Goal: Task Accomplishment & Management: Manage account settings

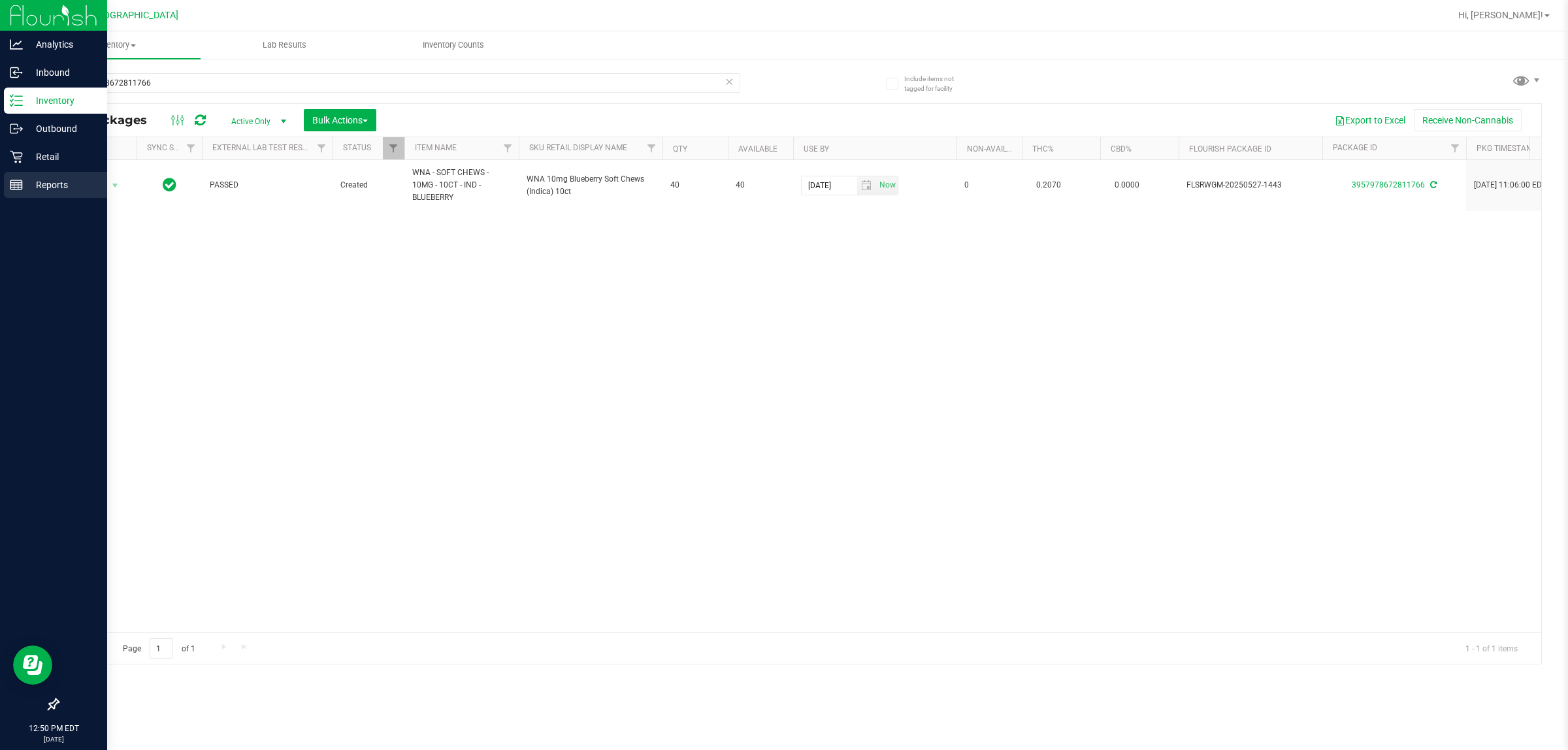
click at [49, 180] on p "Reports" at bounding box center [62, 185] width 78 height 15
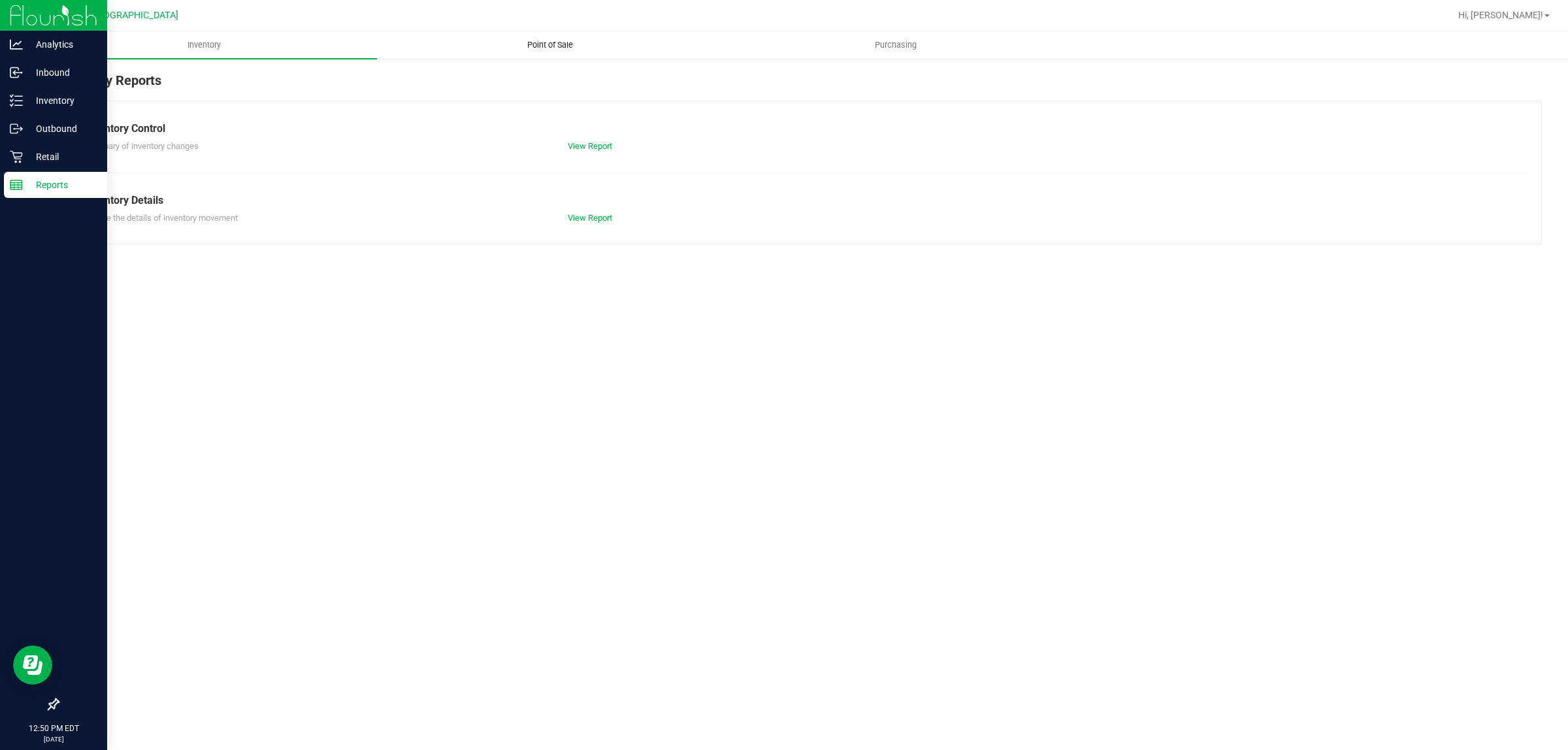
click at [564, 46] on span "Point of Sale" at bounding box center [549, 45] width 81 height 11
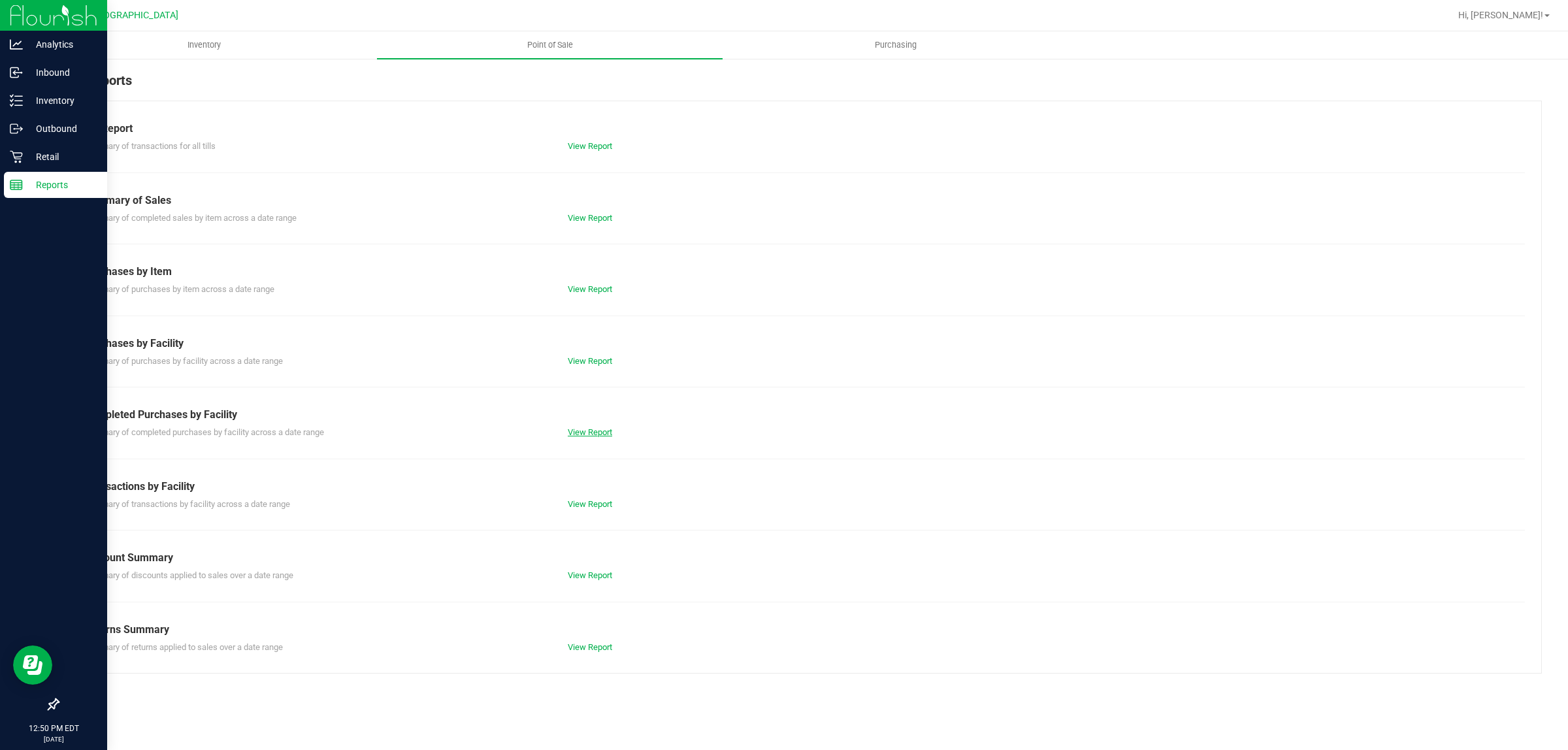
click at [585, 435] on link "View Report" at bounding box center [590, 431] width 44 height 10
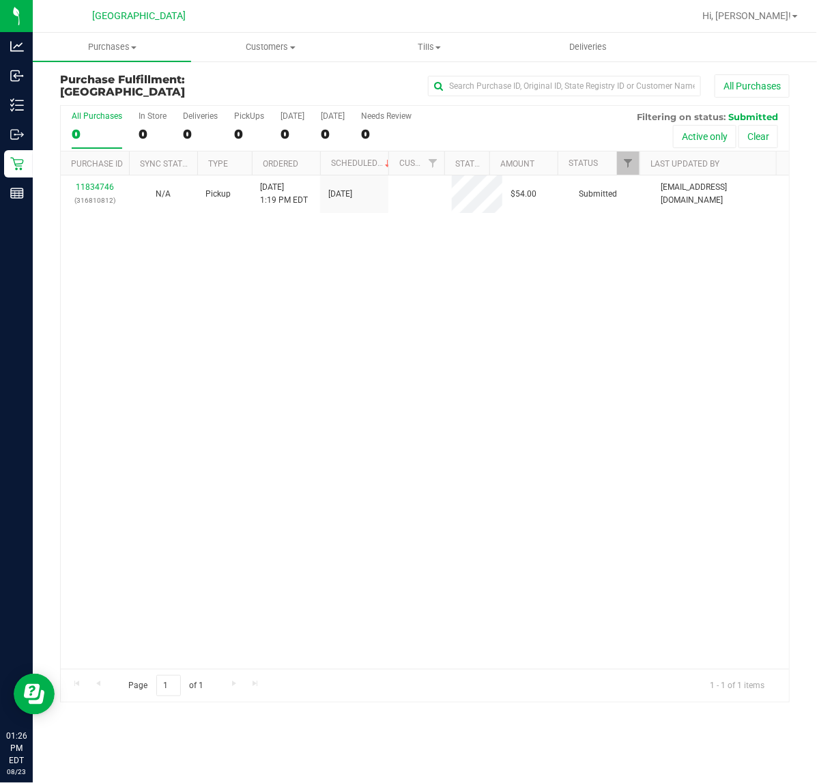
click at [255, 379] on div "11834746 (316810812) N/A Pickup 8/23/2025 1:19 PM EDT 8/23/2025 $54.00 Submitte…" at bounding box center [425, 422] width 728 height 494
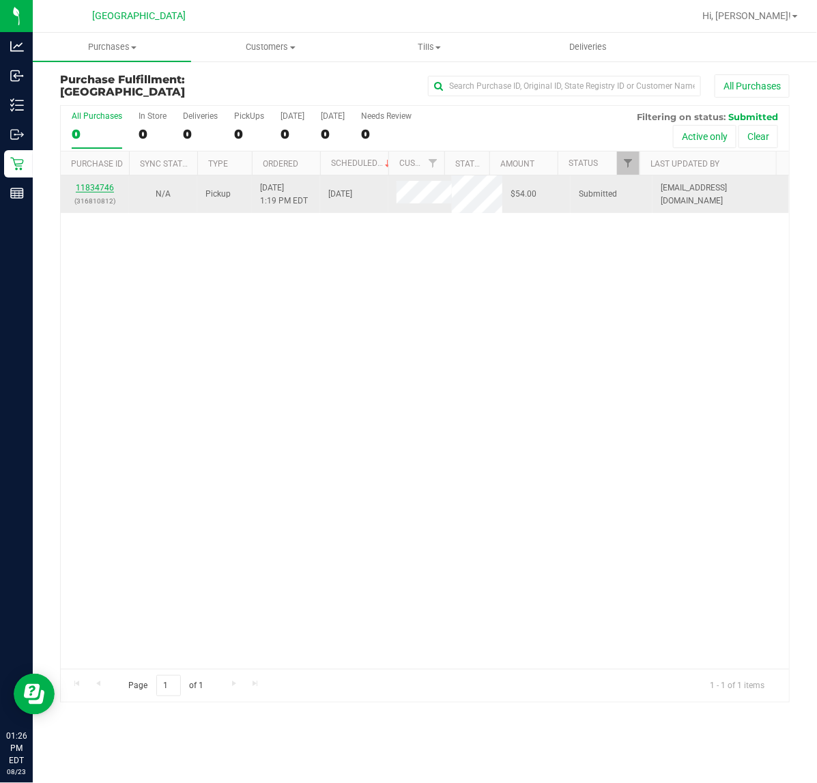
click at [91, 192] on link "11834746" at bounding box center [95, 188] width 38 height 10
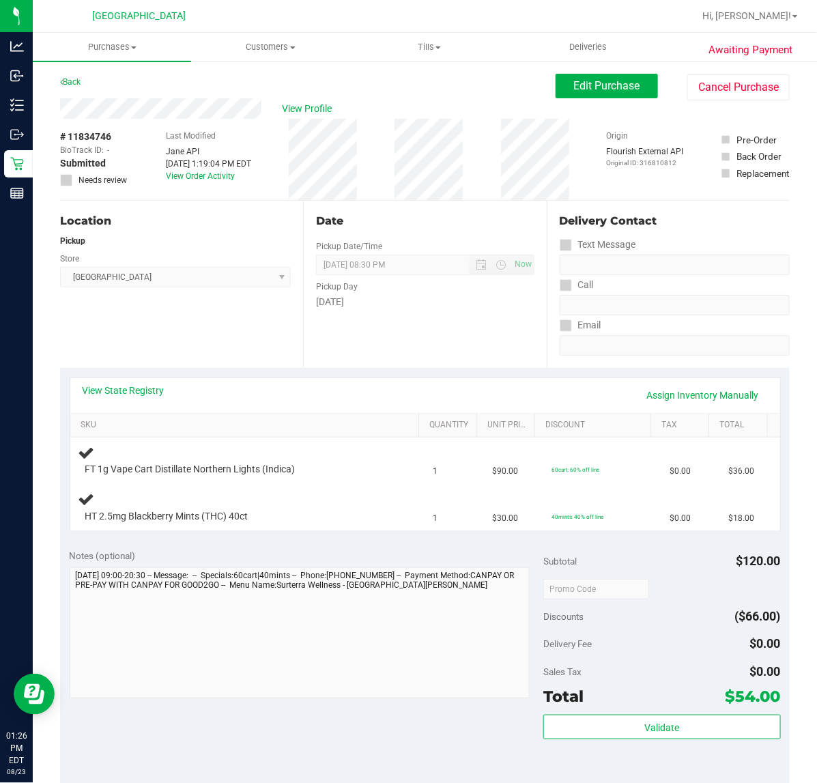
click at [375, 330] on div "Date Pickup Date/Time 08/23/2025 Now 08/23/2025 08:30 PM Now Pickup Day Saturday" at bounding box center [424, 284] width 243 height 167
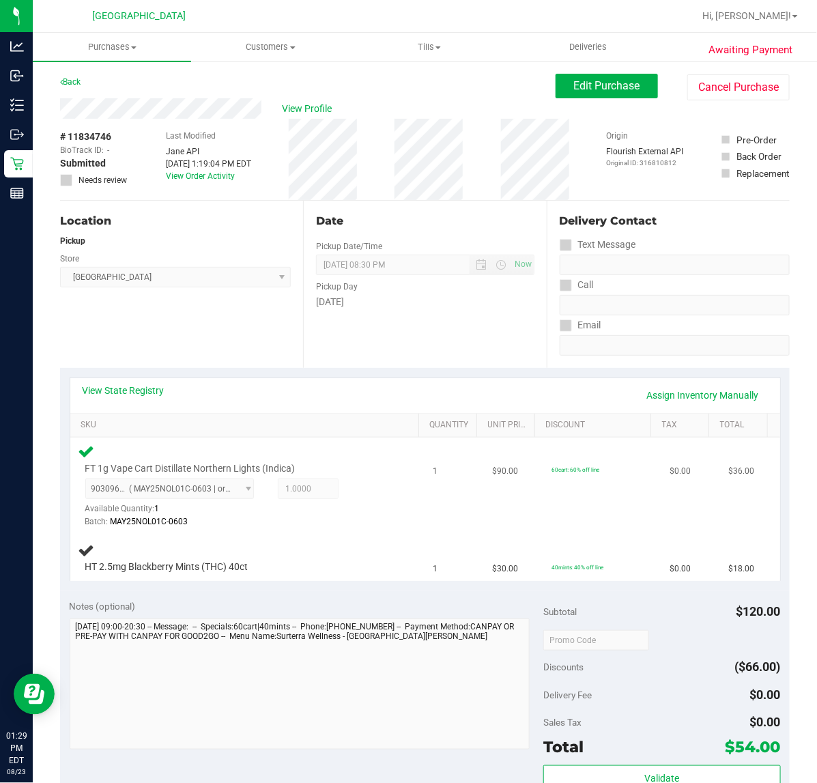
click at [427, 527] on td "1" at bounding box center [454, 487] width 59 height 98
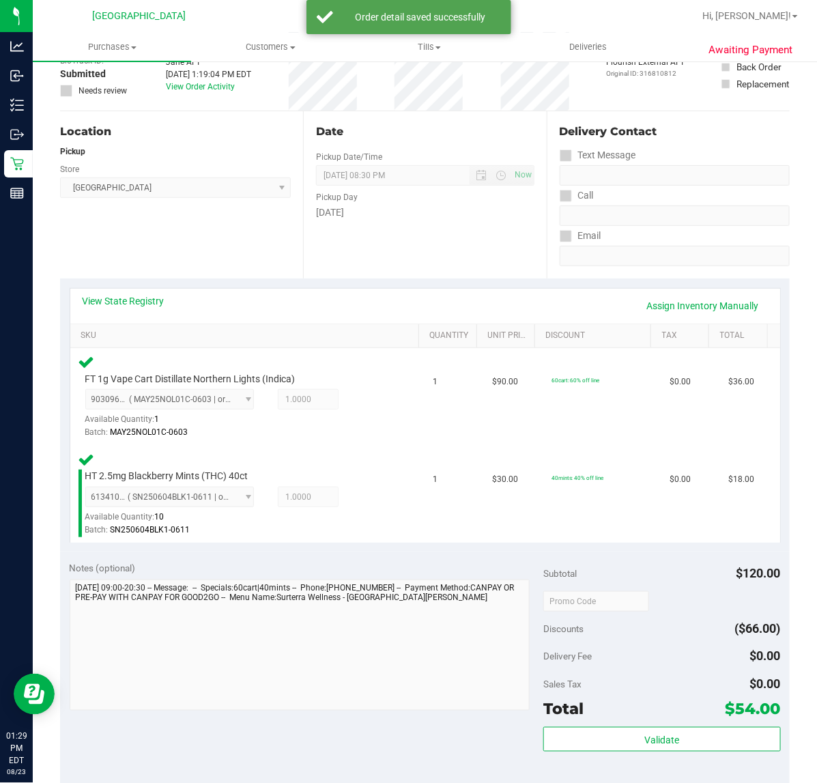
scroll to position [256, 0]
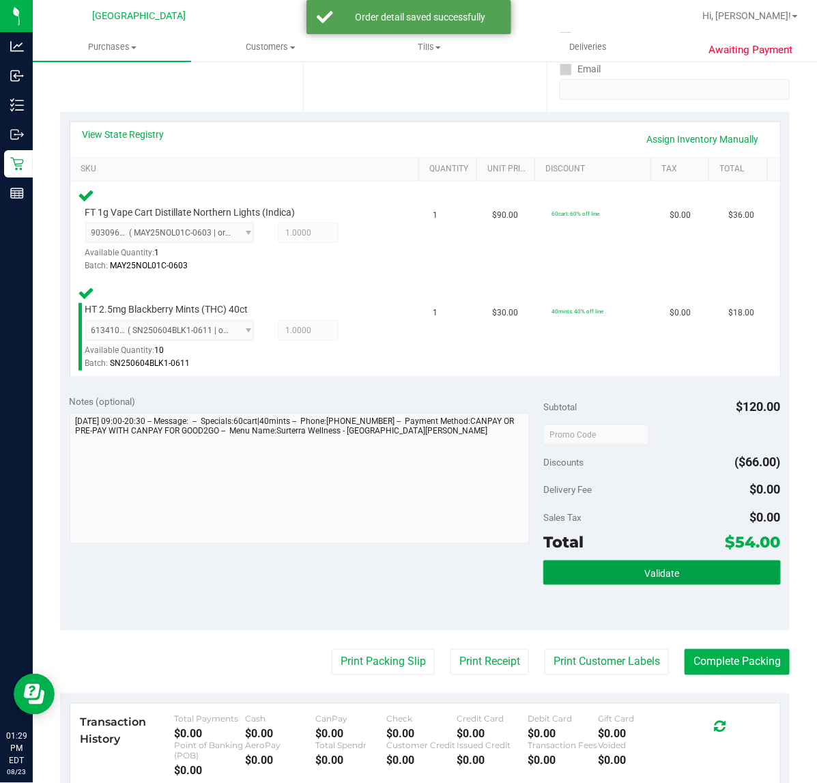
click at [664, 568] on span "Validate" at bounding box center [661, 573] width 35 height 11
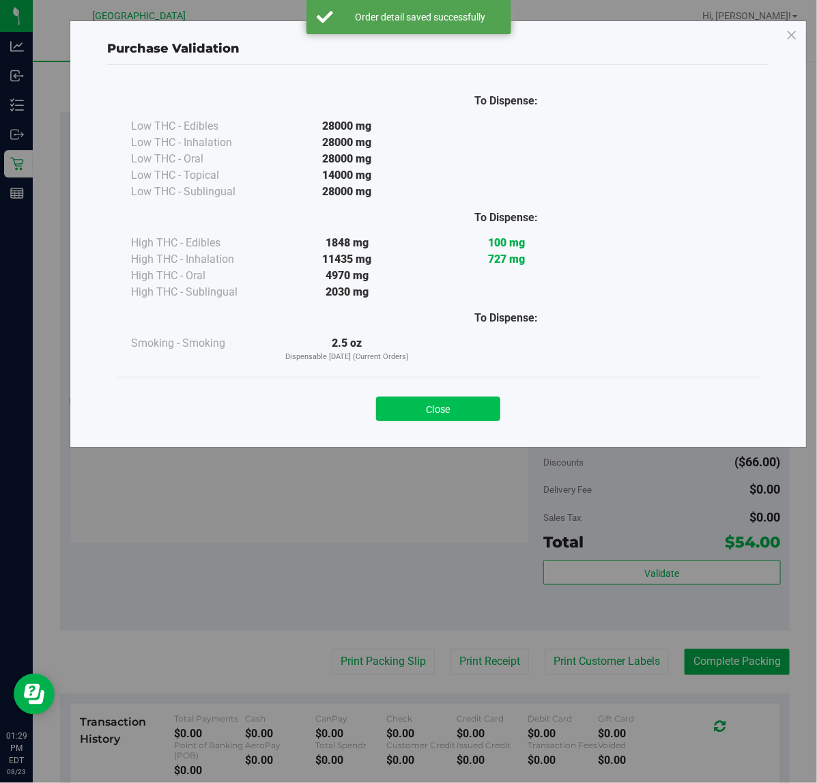
click at [448, 411] on button "Close" at bounding box center [438, 409] width 124 height 25
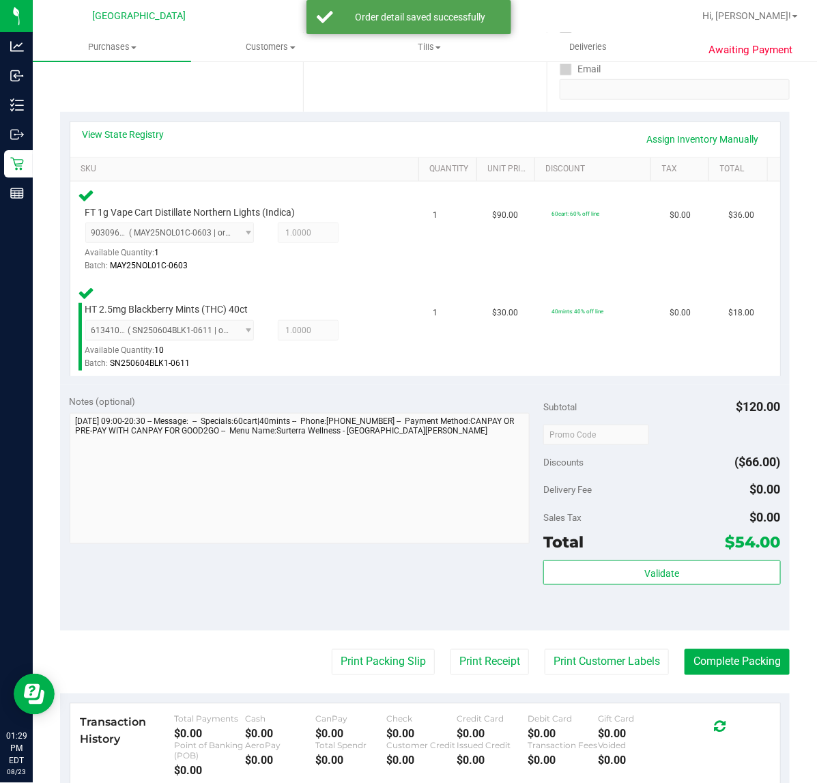
click at [604, 629] on div "Notes (optional) Subtotal $120.00 Discounts ($66.00) Delivery Fee $0.00 Sales T…" at bounding box center [425, 508] width 730 height 246
click at [610, 664] on button "Print Customer Labels" at bounding box center [607, 662] width 124 height 26
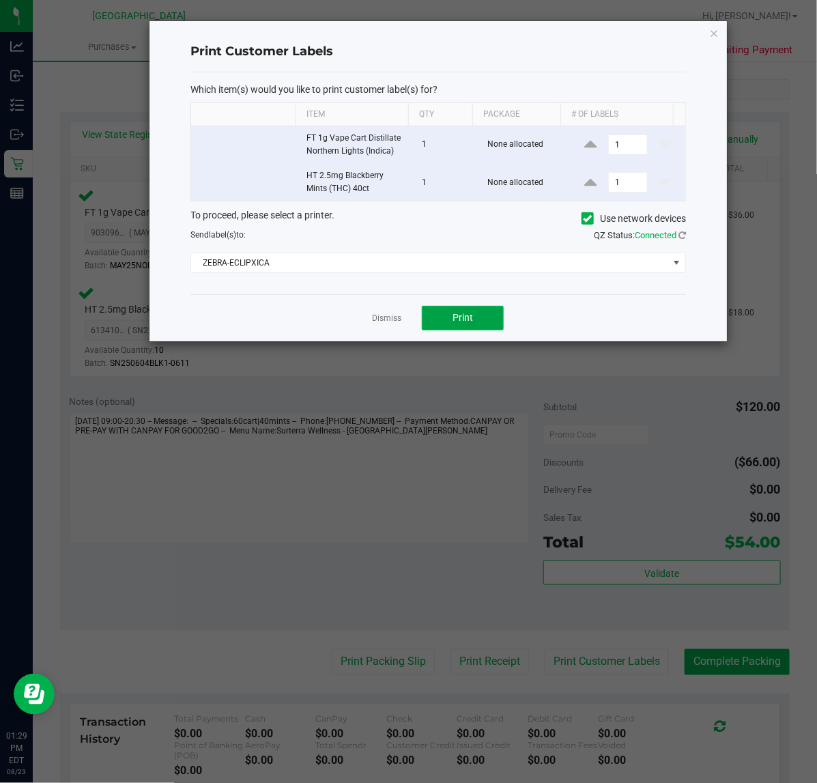
click at [432, 328] on button "Print" at bounding box center [463, 318] width 82 height 25
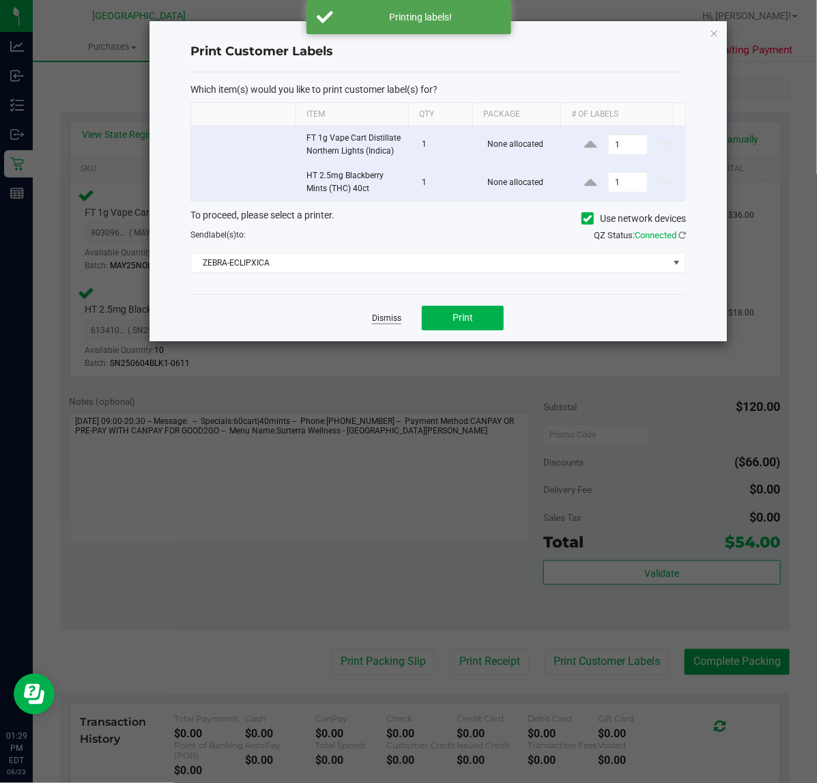
click at [383, 318] on link "Dismiss" at bounding box center [386, 319] width 29 height 12
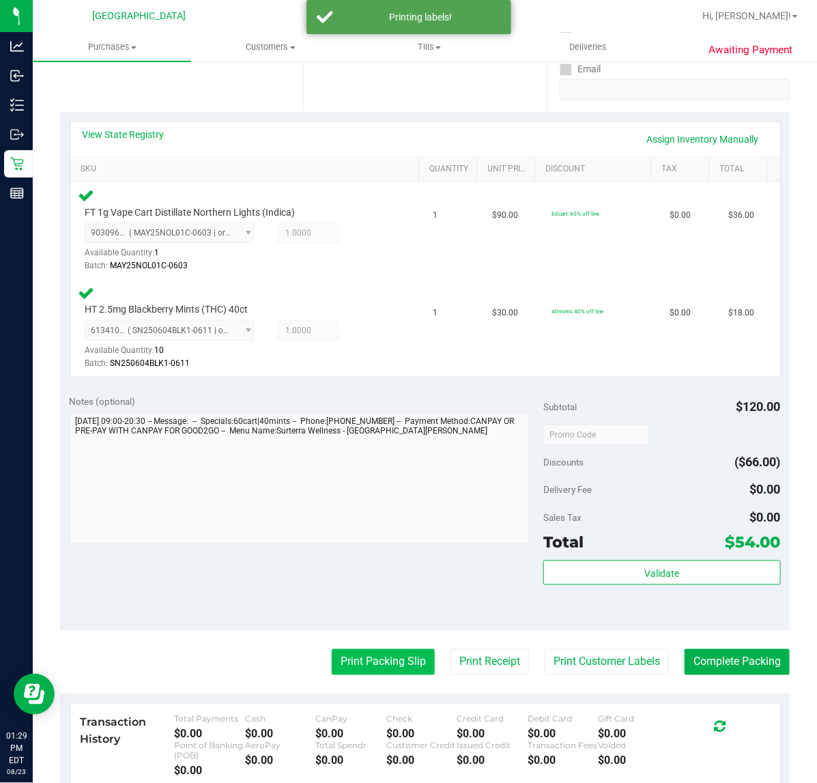
click at [386, 664] on button "Print Packing Slip" at bounding box center [383, 662] width 103 height 26
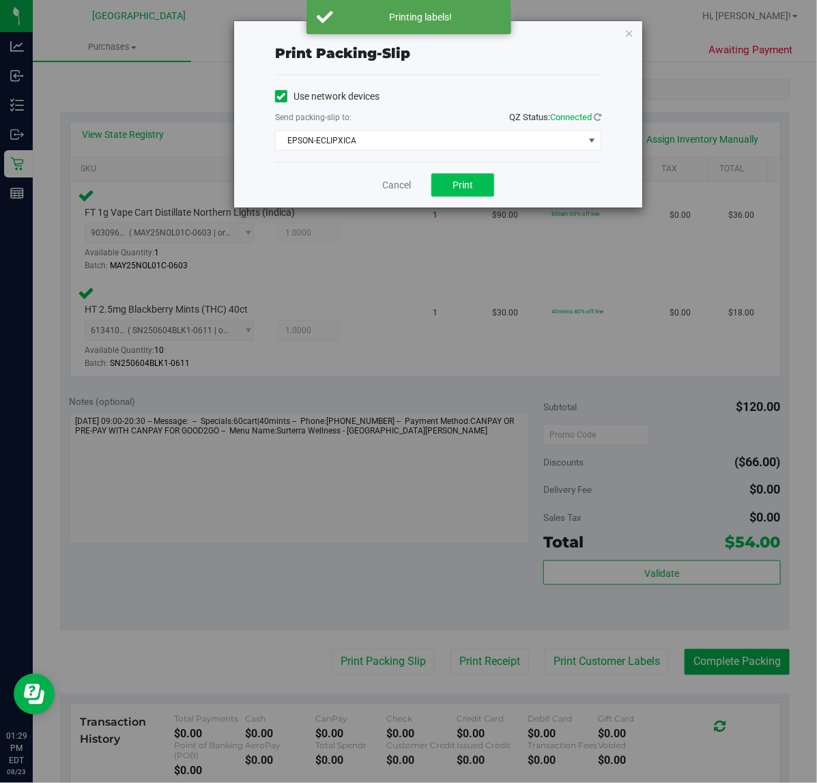
drag, startPoint x: 453, startPoint y: 173, endPoint x: 473, endPoint y: 178, distance: 21.2
click at [457, 173] on div "Cancel Print" at bounding box center [438, 185] width 326 height 46
click at [473, 178] on button "Print" at bounding box center [462, 184] width 63 height 23
click at [516, 186] on div "Cancel Print" at bounding box center [438, 185] width 326 height 46
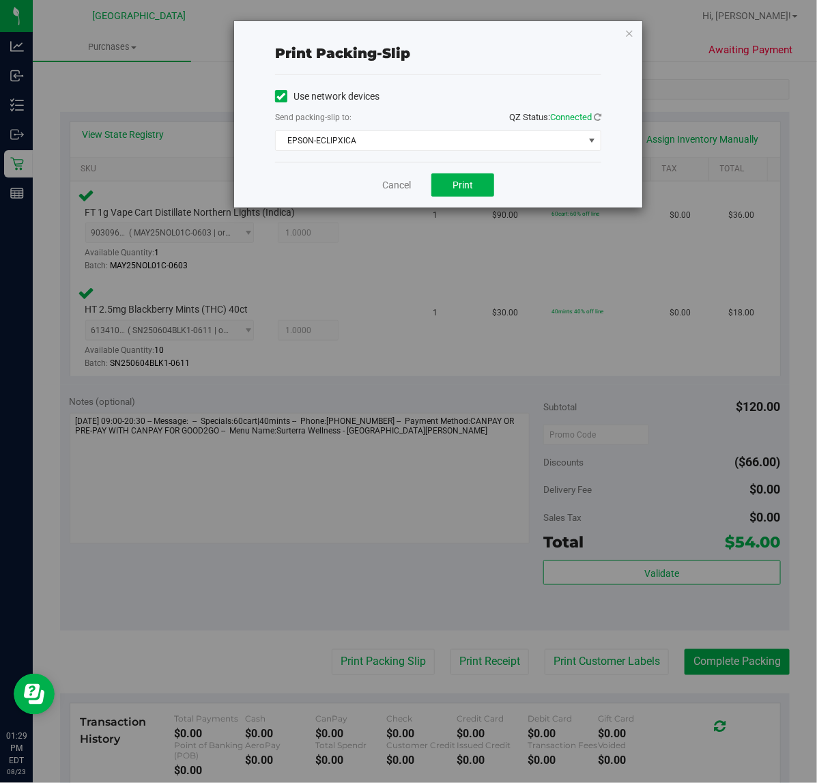
click at [390, 193] on div "Cancel Print" at bounding box center [438, 185] width 326 height 46
click at [393, 186] on link "Cancel" at bounding box center [396, 185] width 29 height 14
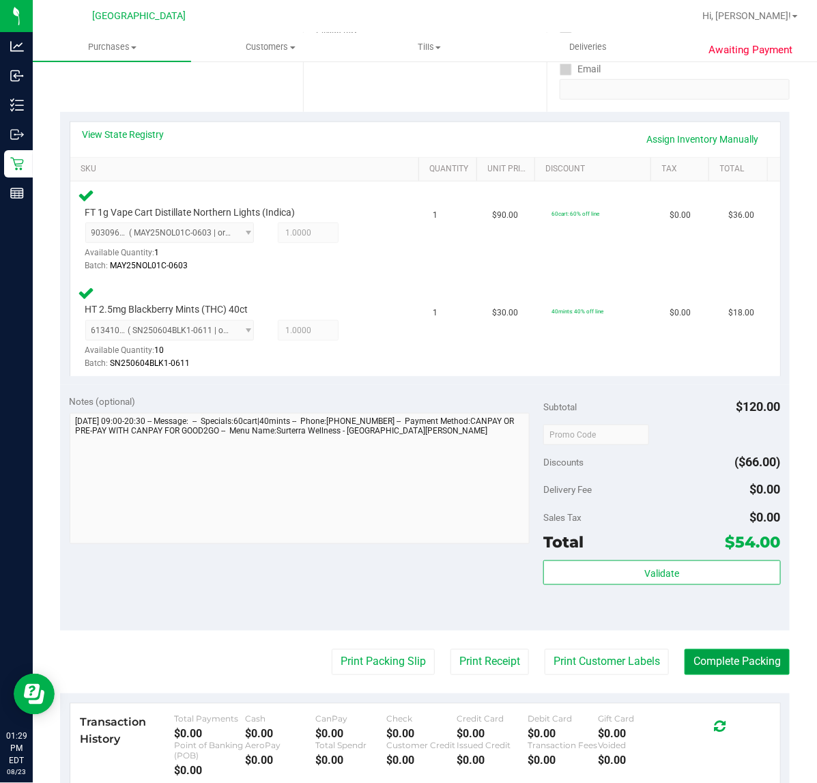
click at [768, 649] on button "Complete Packing" at bounding box center [737, 662] width 105 height 26
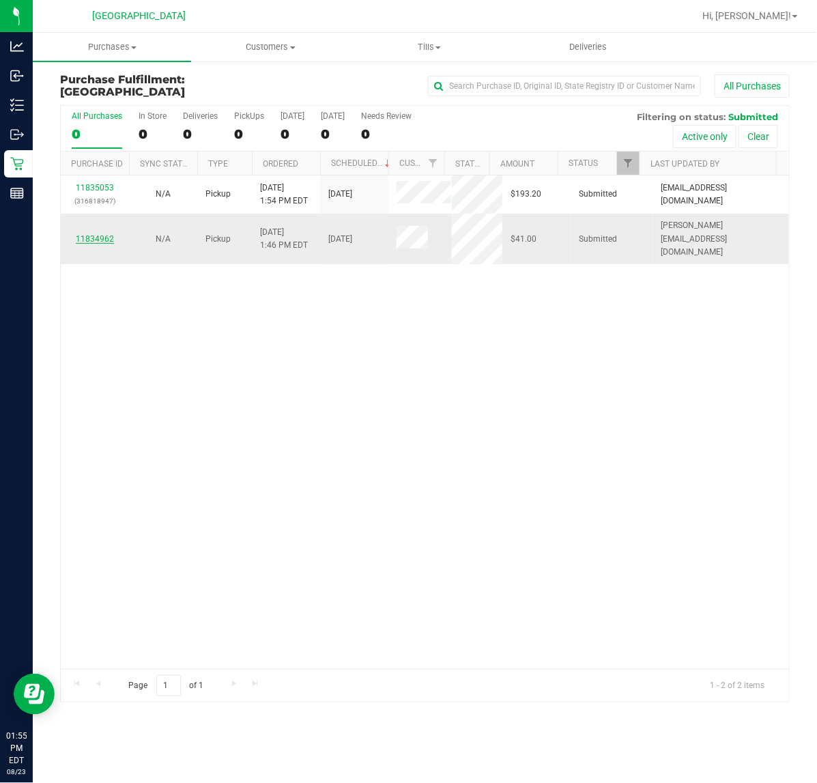
click at [81, 234] on link "11834962" at bounding box center [95, 239] width 38 height 10
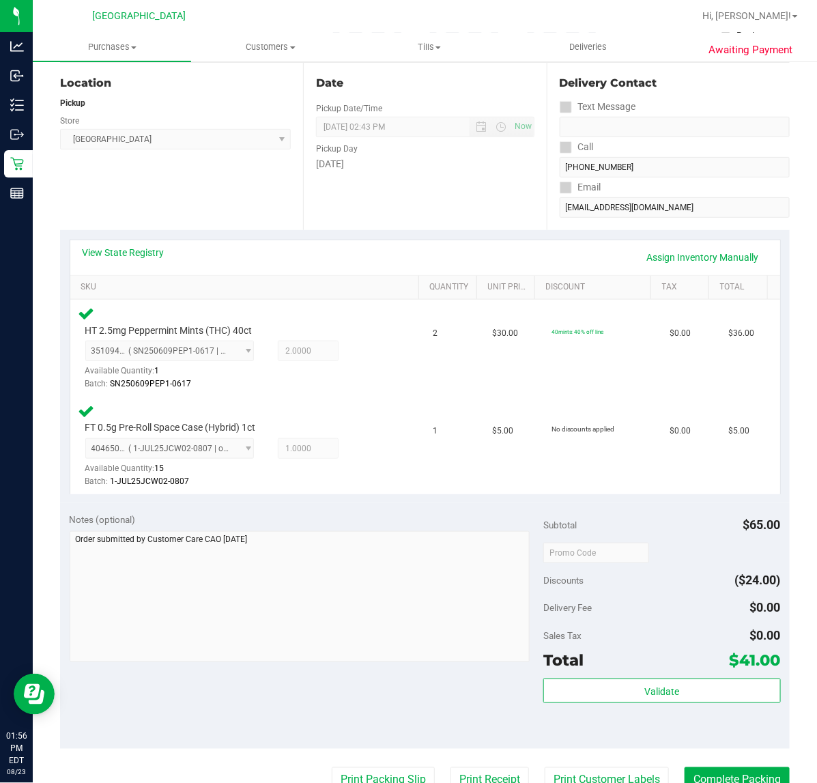
scroll to position [341, 0]
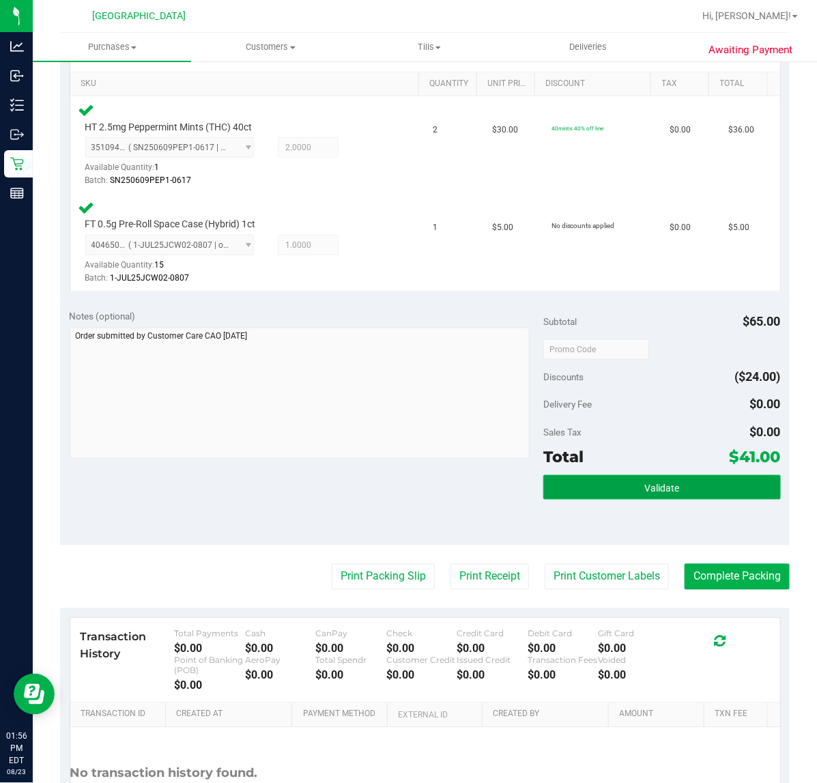
click at [622, 475] on button "Validate" at bounding box center [661, 487] width 237 height 25
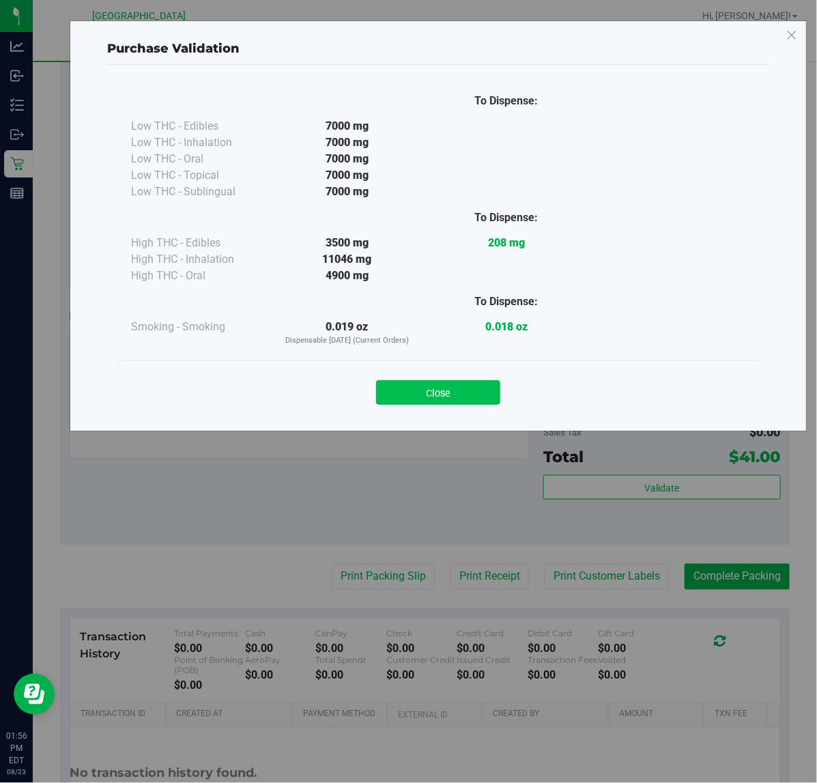
click at [472, 384] on button "Close" at bounding box center [438, 392] width 124 height 25
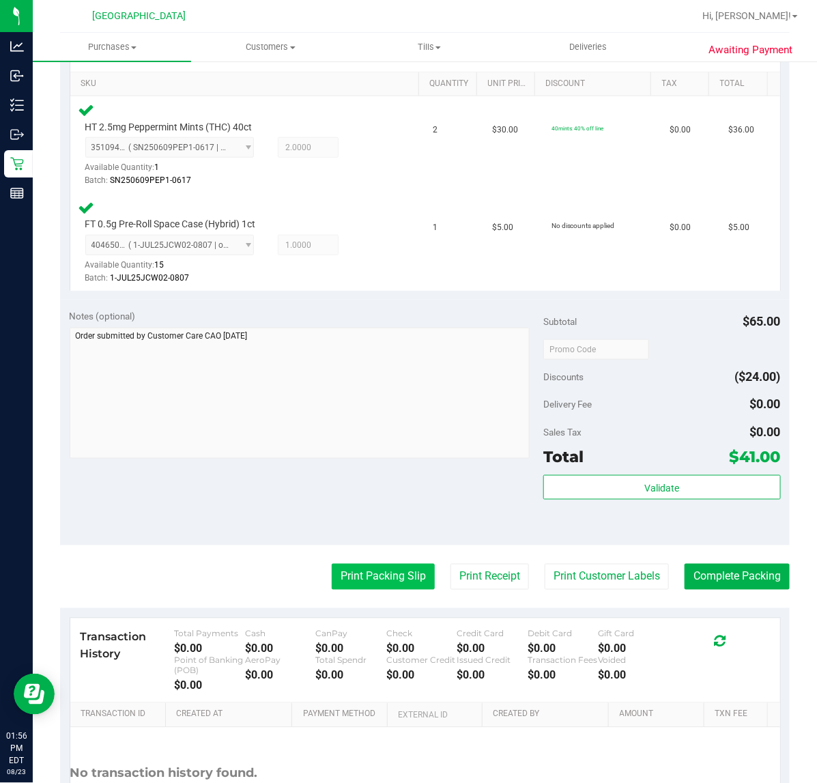
click at [397, 587] on button "Print Packing Slip" at bounding box center [383, 577] width 103 height 26
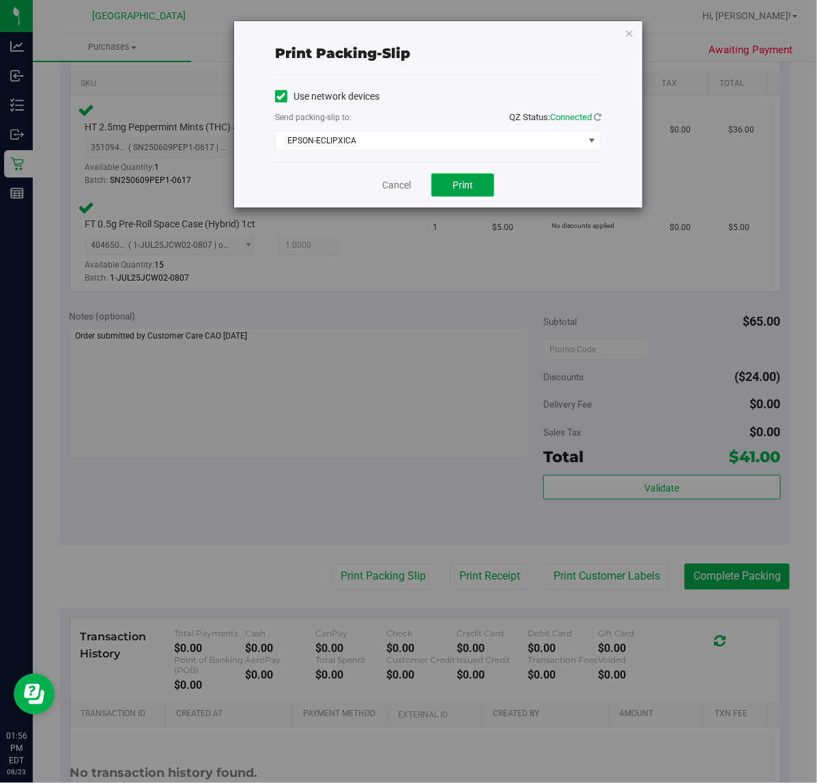
click at [479, 178] on button "Print" at bounding box center [462, 184] width 63 height 23
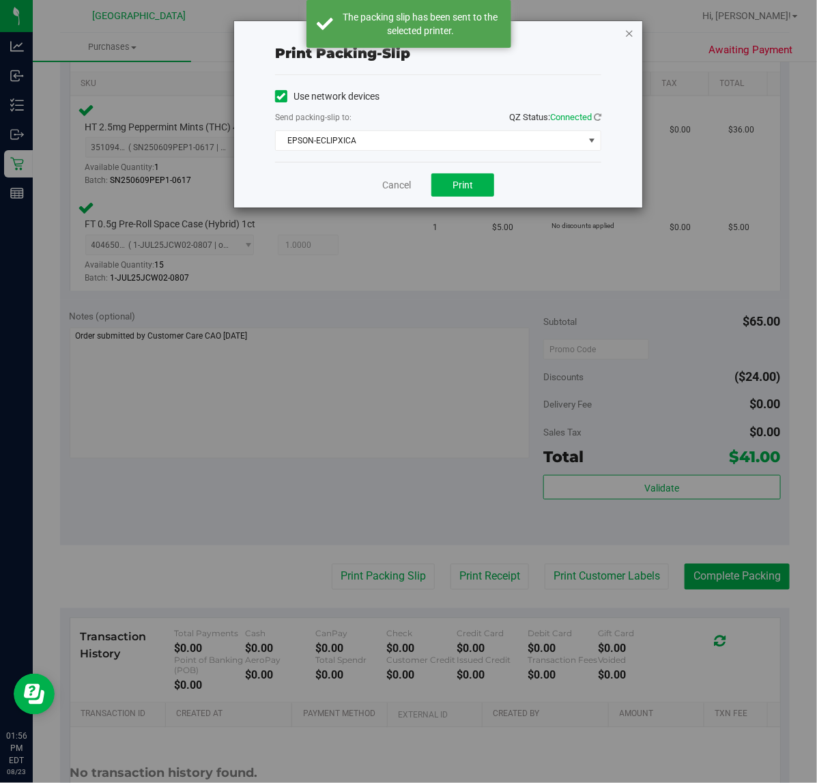
click at [632, 38] on icon "button" at bounding box center [630, 33] width 10 height 16
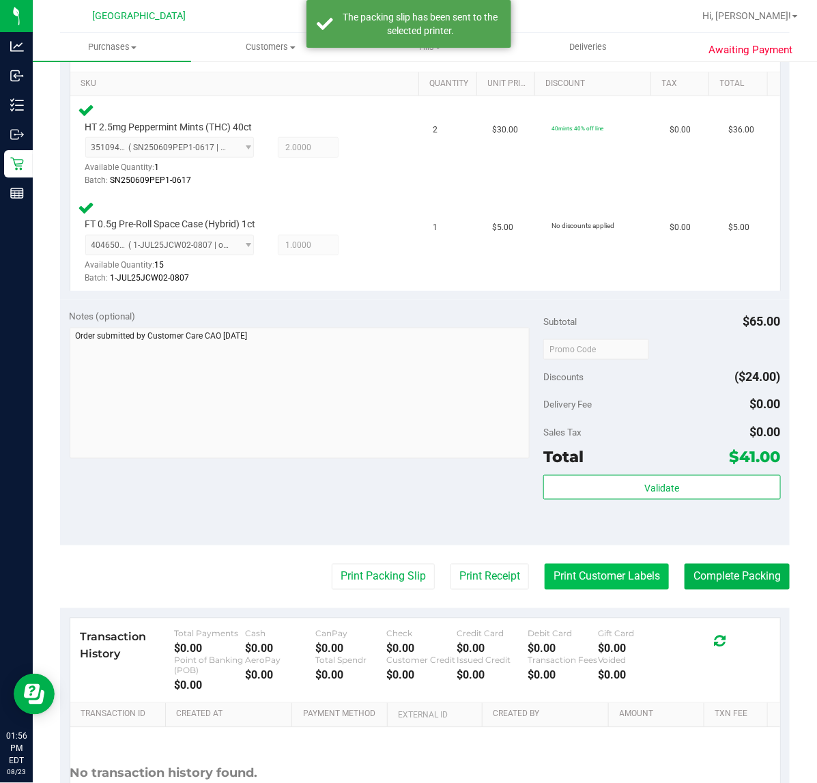
click at [591, 576] on button "Print Customer Labels" at bounding box center [607, 577] width 124 height 26
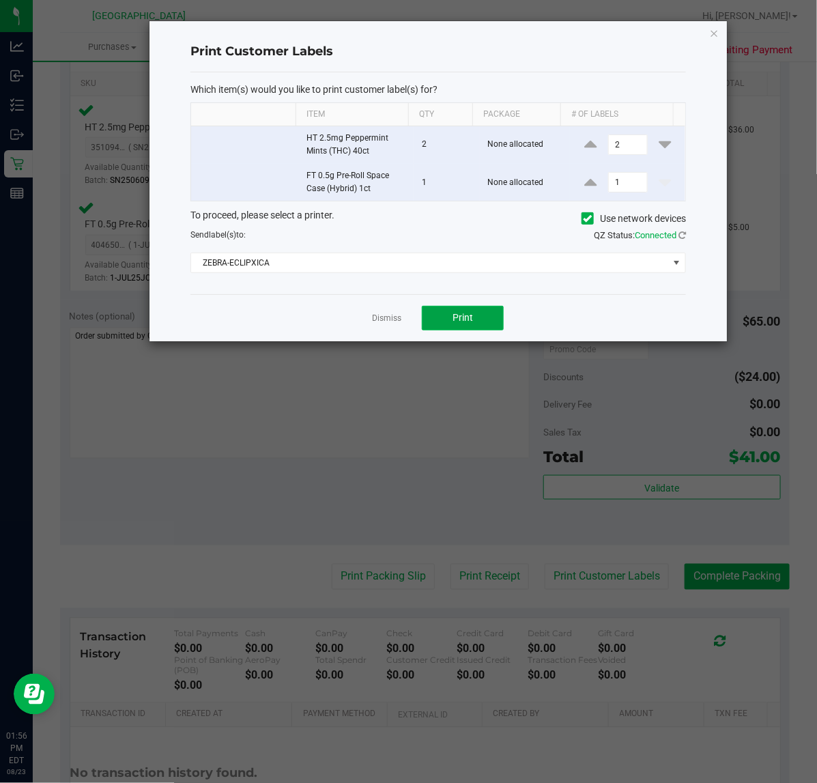
click at [479, 317] on button "Print" at bounding box center [463, 318] width 82 height 25
click at [715, 34] on icon "button" at bounding box center [715, 33] width 10 height 16
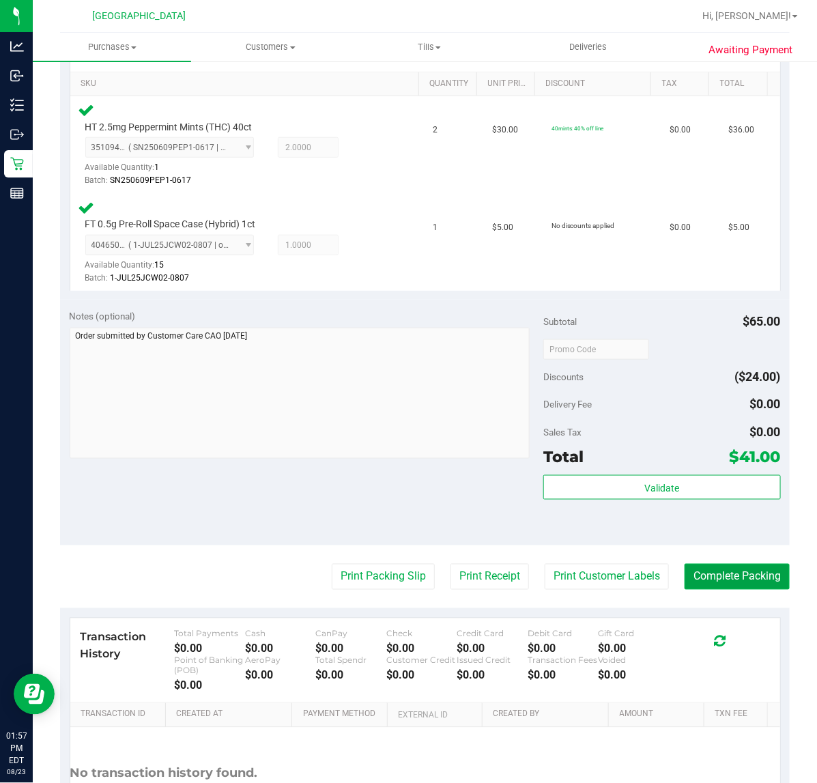
click at [685, 571] on button "Complete Packing" at bounding box center [737, 577] width 105 height 26
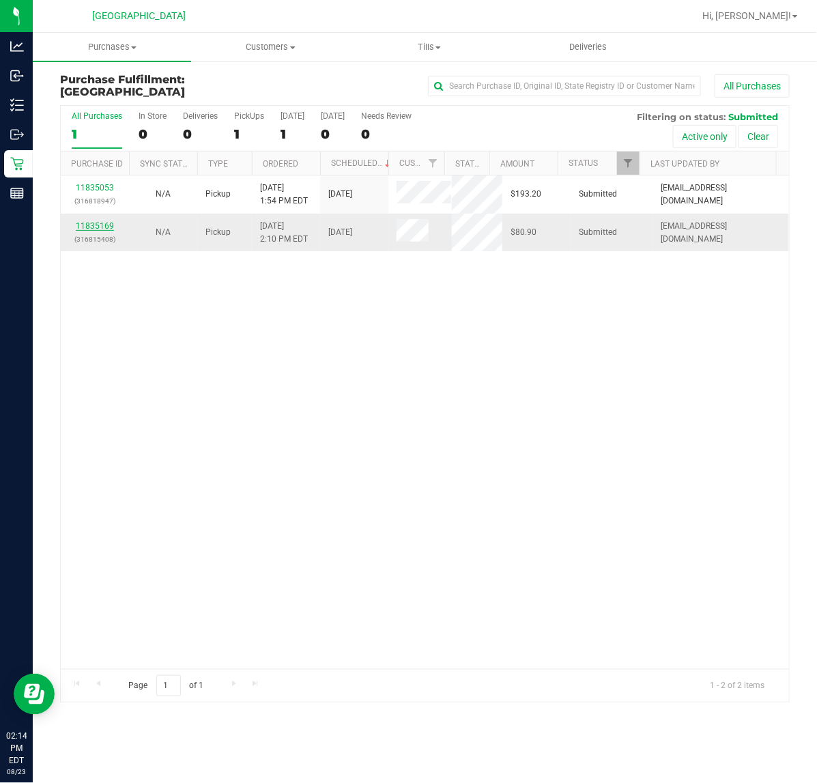
click at [110, 224] on link "11835169" at bounding box center [95, 226] width 38 height 10
